Goal: Find specific page/section: Find specific page/section

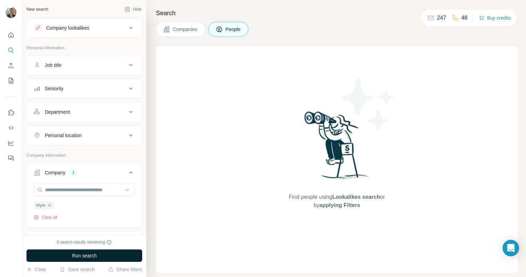
click at [92, 257] on span "Run search" at bounding box center [84, 255] width 25 height 7
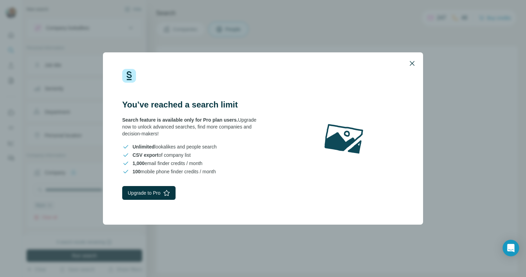
click at [411, 63] on icon "button" at bounding box center [412, 63] width 8 height 8
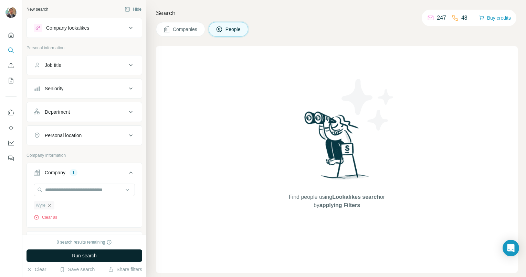
click at [52, 204] on icon "button" at bounding box center [50, 205] width 6 height 6
click at [17, 38] on div at bounding box center [11, 94] width 22 height 139
click at [9, 39] on button "Quick start" at bounding box center [11, 35] width 11 height 12
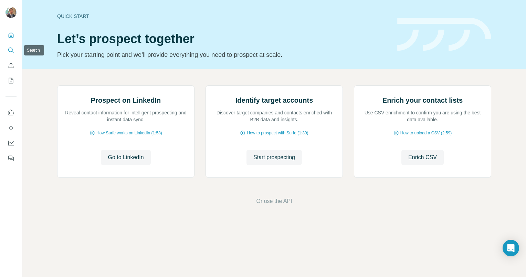
click at [8, 52] on icon "Search" at bounding box center [11, 50] width 7 height 7
click at [12, 51] on icon "Search" at bounding box center [11, 50] width 7 height 7
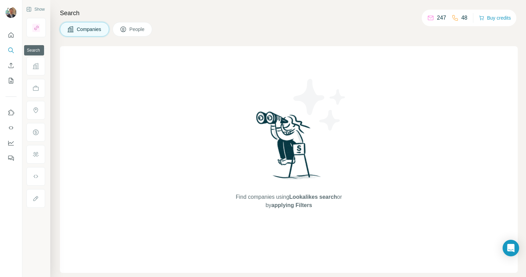
click at [12, 50] on icon "Search" at bounding box center [11, 50] width 7 height 7
